Goal: Find specific fact: Find specific fact

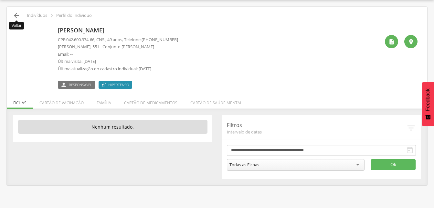
scroll to position [19, 0]
click at [17, 15] on icon "" at bounding box center [17, 16] width 8 height 8
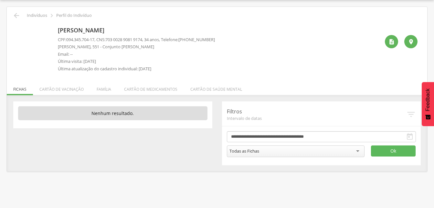
click at [49, 19] on div "[PERSON_NAME] CPF: 094.345.704-17 , CNS: [PHONE_NUMBER] , 34 anos, Telefone: [P…" at bounding box center [217, 47] width 411 height 56
click at [18, 17] on icon "" at bounding box center [17, 16] width 8 height 8
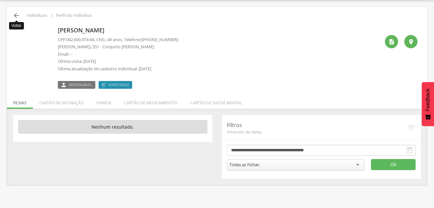
click at [16, 16] on icon "" at bounding box center [17, 16] width 8 height 8
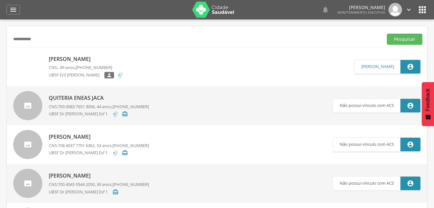
click at [54, 39] on input "**********" at bounding box center [196, 39] width 369 height 11
type input "*"
type input "**********"
click at [406, 41] on button "Pesquisar" at bounding box center [405, 39] width 36 height 11
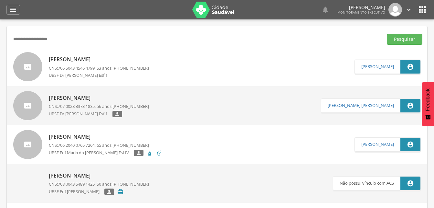
click at [70, 61] on p "[PERSON_NAME]" at bounding box center [99, 59] width 100 height 7
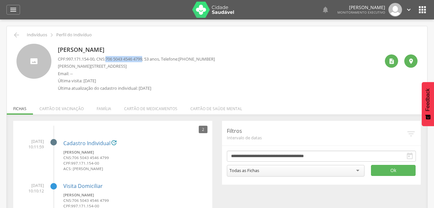
drag, startPoint x: 110, startPoint y: 57, endPoint x: 148, endPoint y: 58, distance: 38.8
click at [148, 58] on p "CPF: 997.171.154-00 , CNS: [PHONE_NUMBER] , 53 anos, Telefone: [PHONE_NUMBER]" at bounding box center [136, 59] width 157 height 6
drag, startPoint x: 148, startPoint y: 58, endPoint x: 143, endPoint y: 58, distance: 5.2
copy span "706 5043 4546 4799"
